Goal: Task Accomplishment & Management: Manage account settings

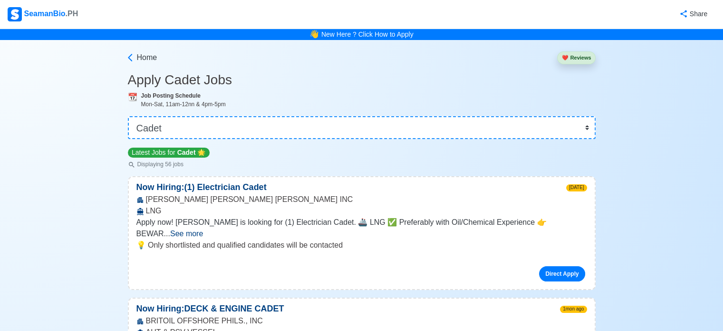
drag, startPoint x: 249, startPoint y: 146, endPoint x: 249, endPoint y: 136, distance: 9.5
click at [249, 146] on div "Latest Jobs for Cadet 🌟 Displaying 56 jobs" at bounding box center [362, 157] width 468 height 22
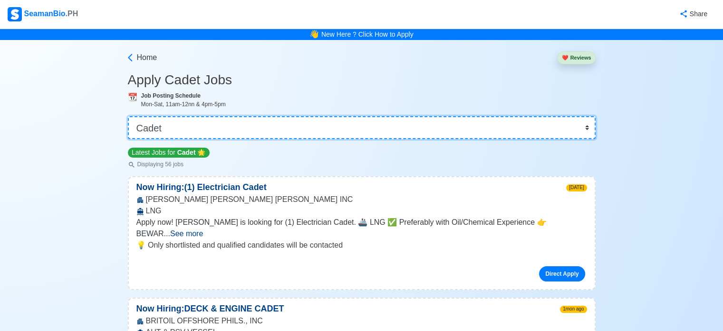
click at [250, 134] on select "👉 Select Rank or Position Master Chief Officer 2nd Officer 3rd Officer Junior O…" at bounding box center [362, 127] width 468 height 23
select select "Wiper"
click at [129, 116] on select "👉 Select Rank or Position Master Chief Officer 2nd Officer 3rd Officer Junior O…" at bounding box center [362, 127] width 468 height 23
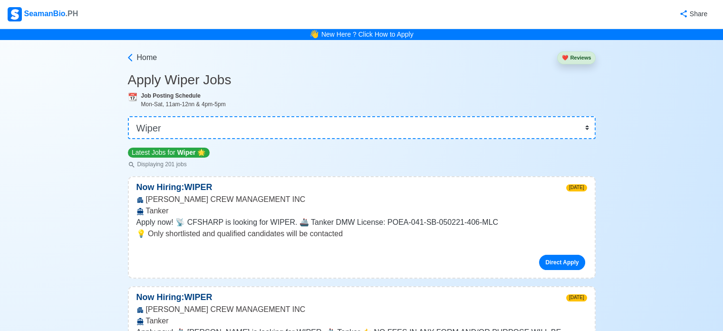
click at [63, 10] on div "SeamanBio .PH" at bounding box center [43, 14] width 70 height 14
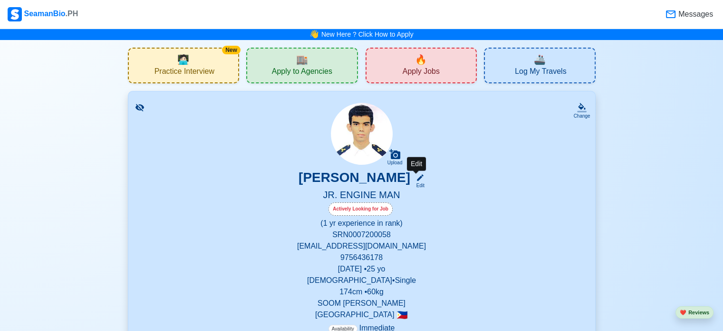
click at [417, 185] on div "Edit" at bounding box center [418, 185] width 12 height 7
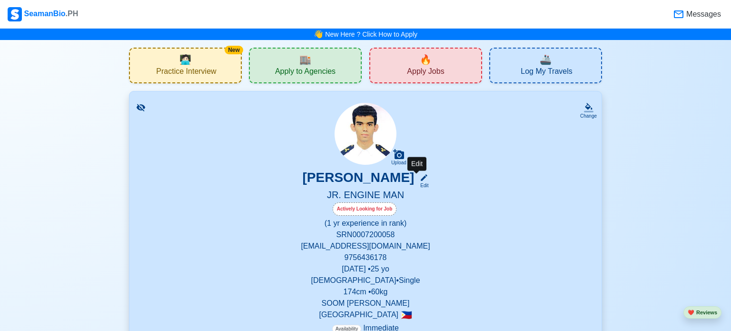
select select "Actively Looking for Job"
select select "Visible for Hiring"
select select "Single"
select select "[DEMOGRAPHIC_DATA]"
select select "PH"
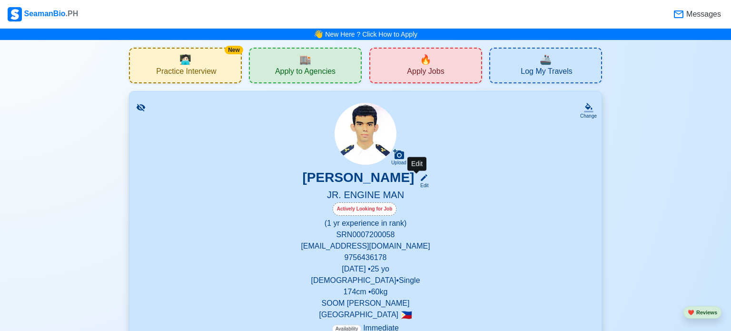
select select "1"
select select "0"
select select "4102416000000"
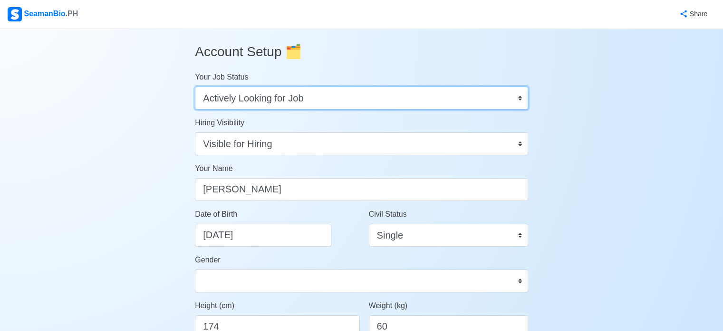
click at [368, 91] on select "Onboard Actively Looking for Job Not Looking for Job" at bounding box center [361, 98] width 333 height 23
click at [365, 95] on select "Onboard Actively Looking for Job Not Looking for Job" at bounding box center [361, 98] width 333 height 23
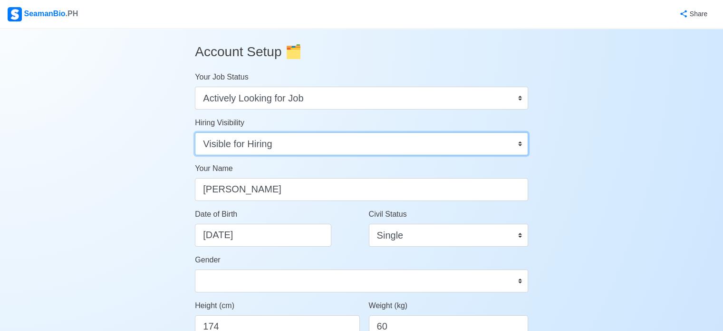
click at [329, 143] on select "Visible for Hiring Not Visible for Hiring" at bounding box center [361, 143] width 333 height 23
click at [330, 142] on select "Visible for Hiring Not Visible for Hiring" at bounding box center [361, 143] width 333 height 23
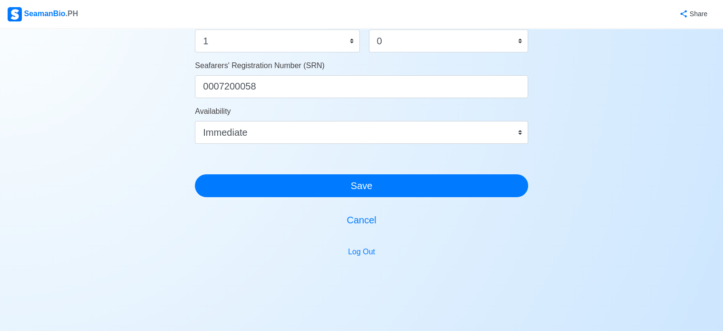
scroll to position [380, 0]
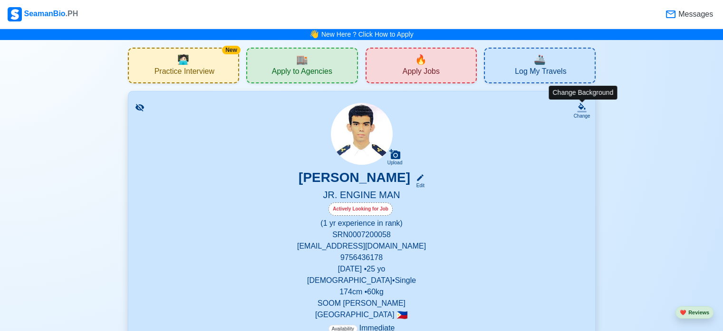
click at [579, 112] on div "Change" at bounding box center [582, 115] width 17 height 7
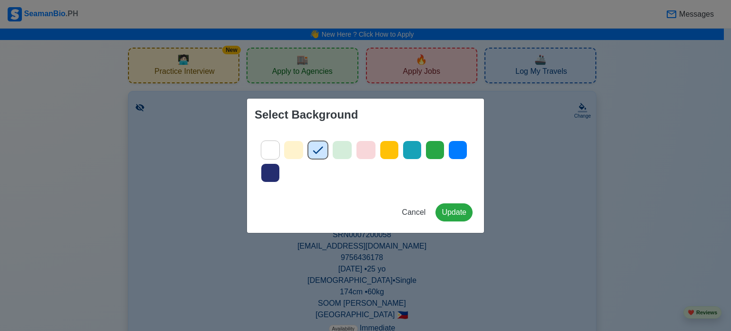
click at [453, 150] on icon at bounding box center [457, 150] width 14 height 14
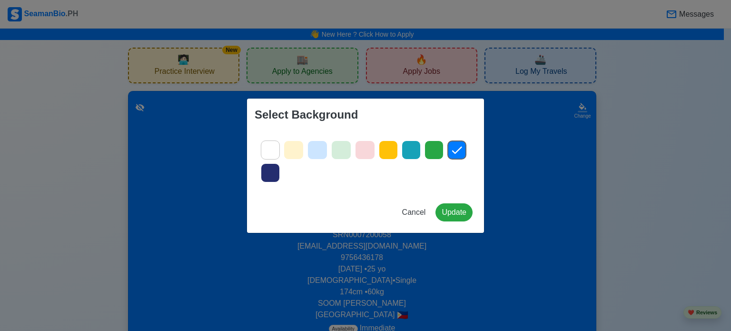
click at [292, 150] on icon at bounding box center [293, 150] width 14 height 14
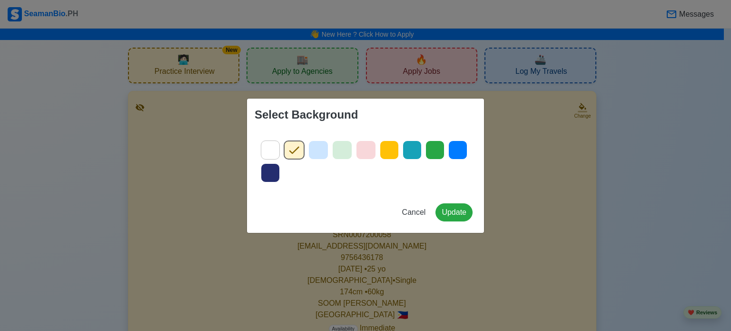
click at [319, 153] on icon at bounding box center [318, 150] width 14 height 14
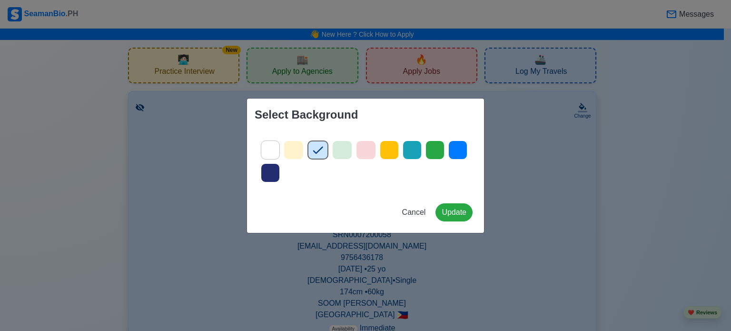
click at [504, 188] on div "Select Background Cancel Update" at bounding box center [365, 165] width 731 height 331
click at [448, 210] on button "Update" at bounding box center [453, 212] width 37 height 18
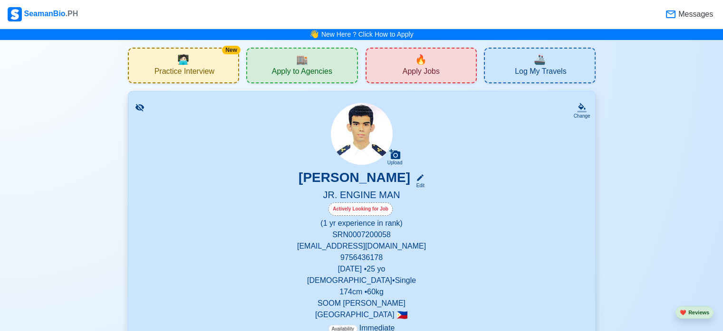
click at [384, 208] on div "Actively Looking for Job" at bounding box center [361, 208] width 64 height 13
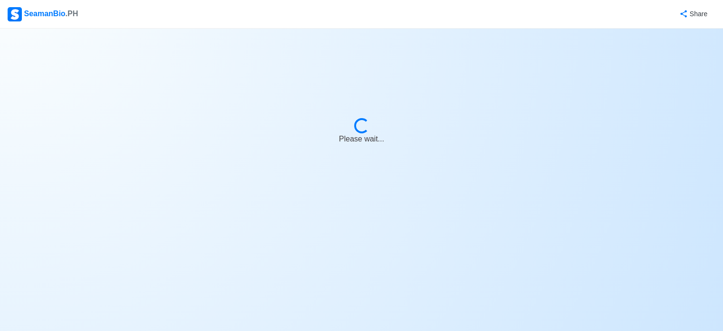
select select "Actively Looking for Job"
select select "Visible for Hiring"
select select "Single"
select select "[DEMOGRAPHIC_DATA]"
select select "PH"
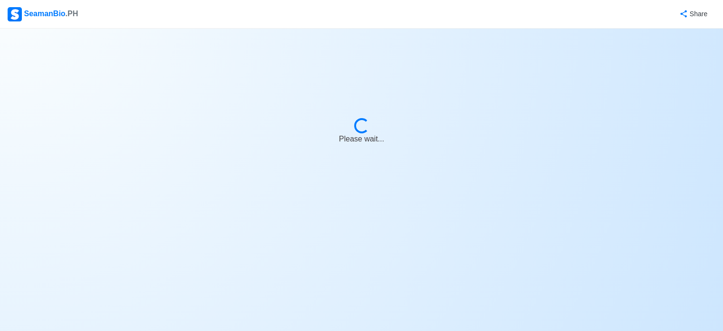
select select "1"
select select "0"
select select "4102416000000"
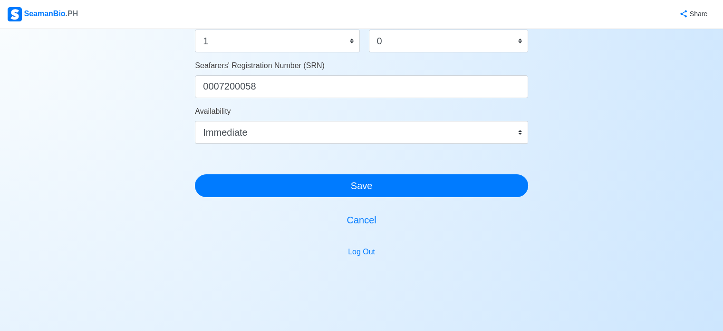
scroll to position [380, 0]
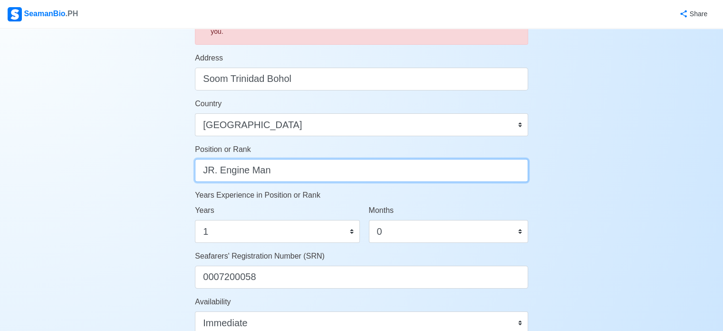
click at [291, 172] on input "JR. Engine Man" at bounding box center [361, 170] width 333 height 23
type input "JR. Engi"
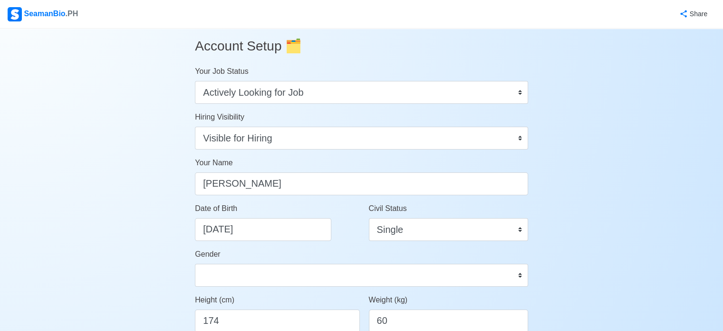
scroll to position [0, 0]
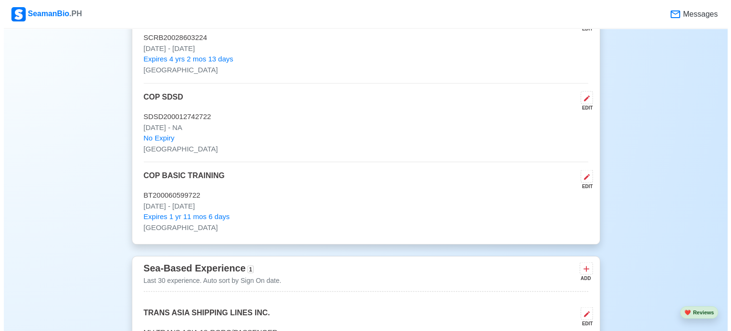
scroll to position [1902, 0]
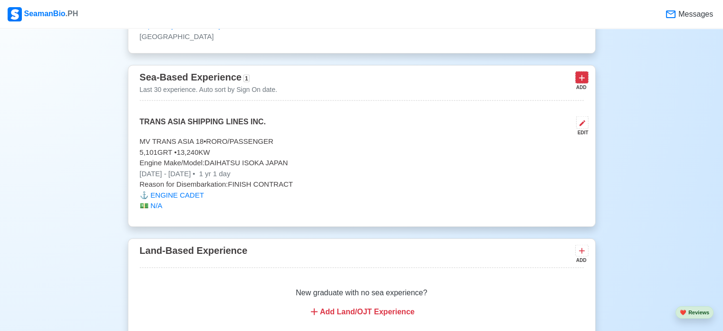
click at [581, 74] on icon at bounding box center [582, 78] width 10 height 10
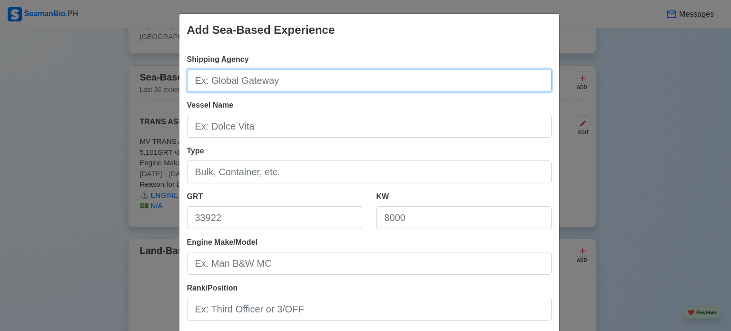
click at [304, 79] on input "Shipping Agency" at bounding box center [369, 80] width 364 height 23
type input "f"
type input "Fil-Maritime Traveler"
